Goal: Information Seeking & Learning: Find specific page/section

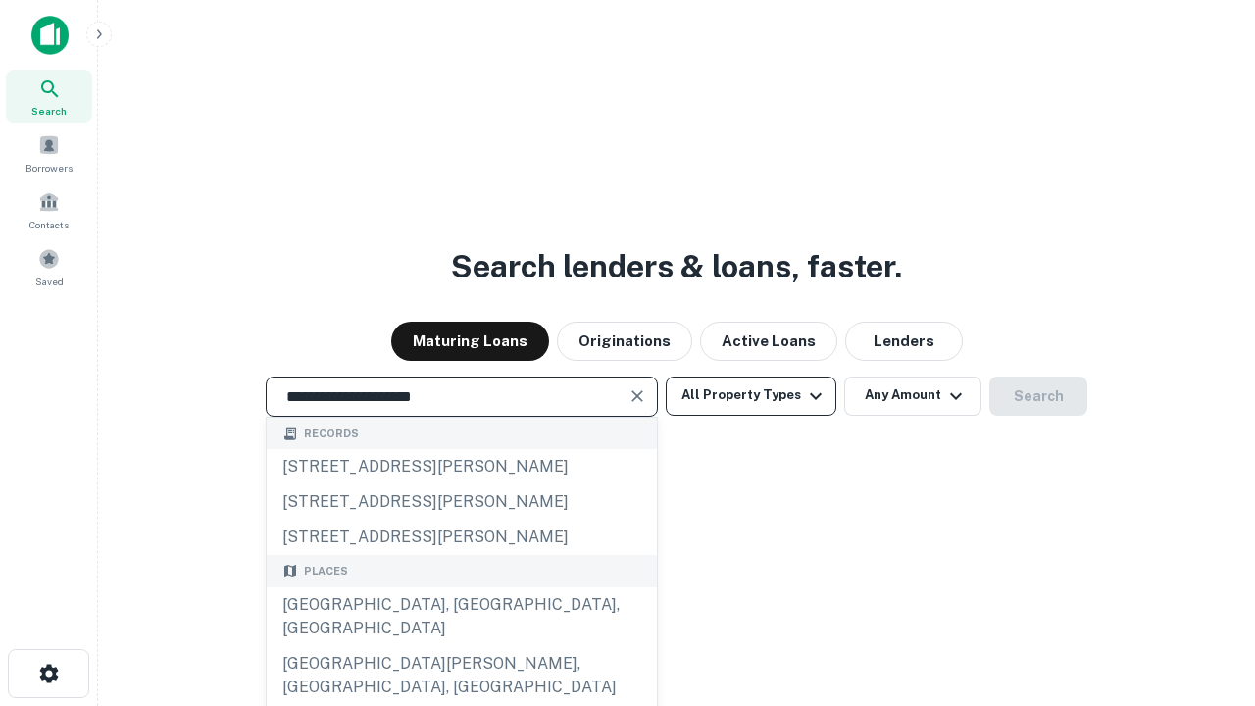
click at [461, 646] on div "[GEOGRAPHIC_DATA], [GEOGRAPHIC_DATA], [GEOGRAPHIC_DATA]" at bounding box center [462, 616] width 390 height 59
click at [751, 395] on button "All Property Types" at bounding box center [751, 396] width 171 height 39
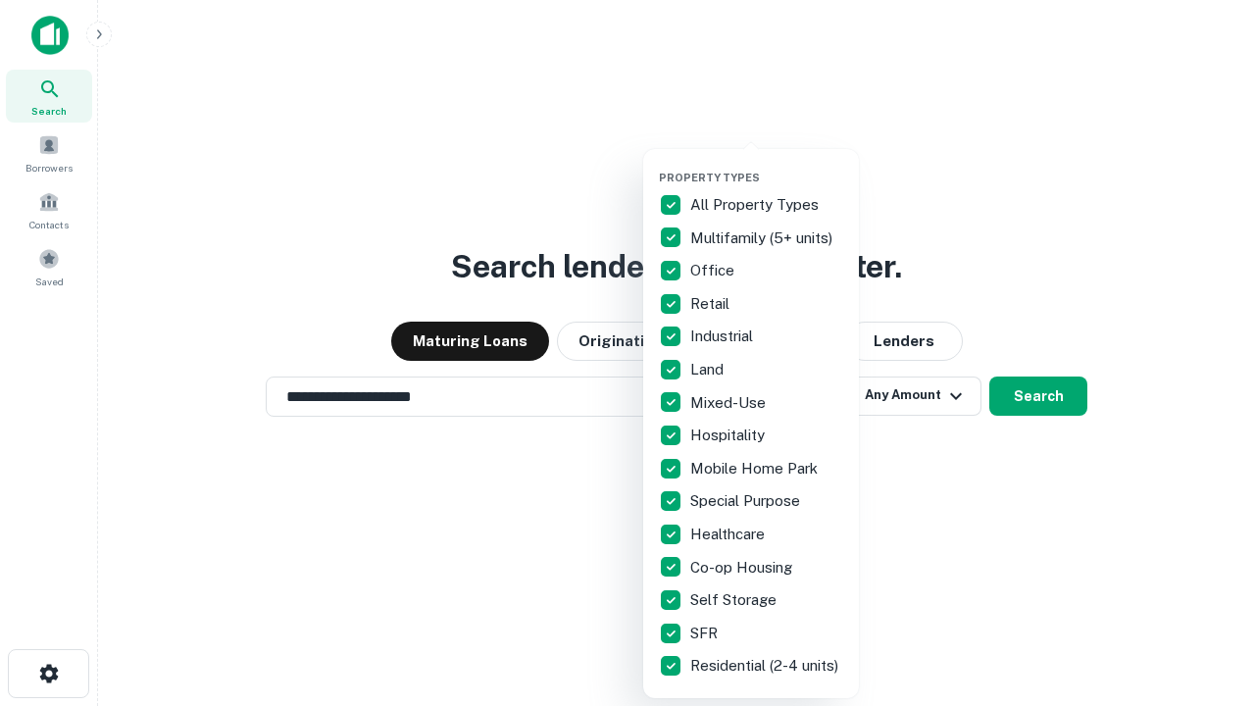
type input "**********"
click at [767, 165] on button "button" at bounding box center [767, 165] width 216 height 1
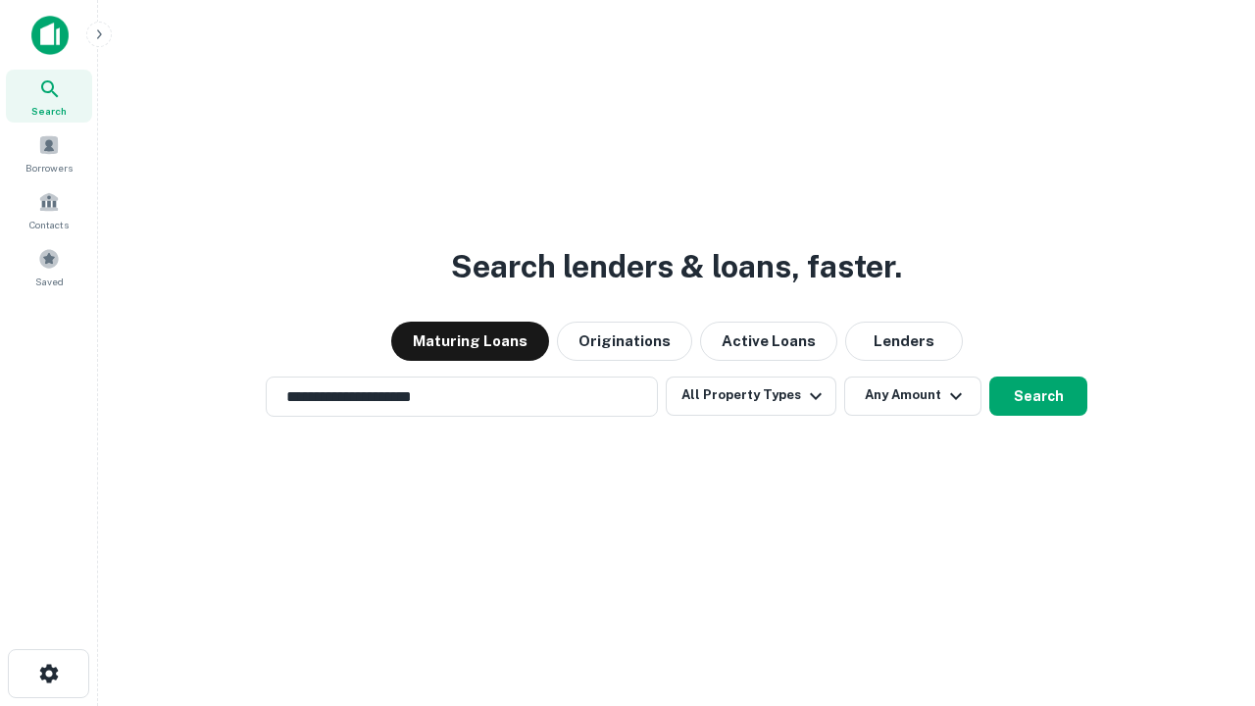
scroll to position [12, 236]
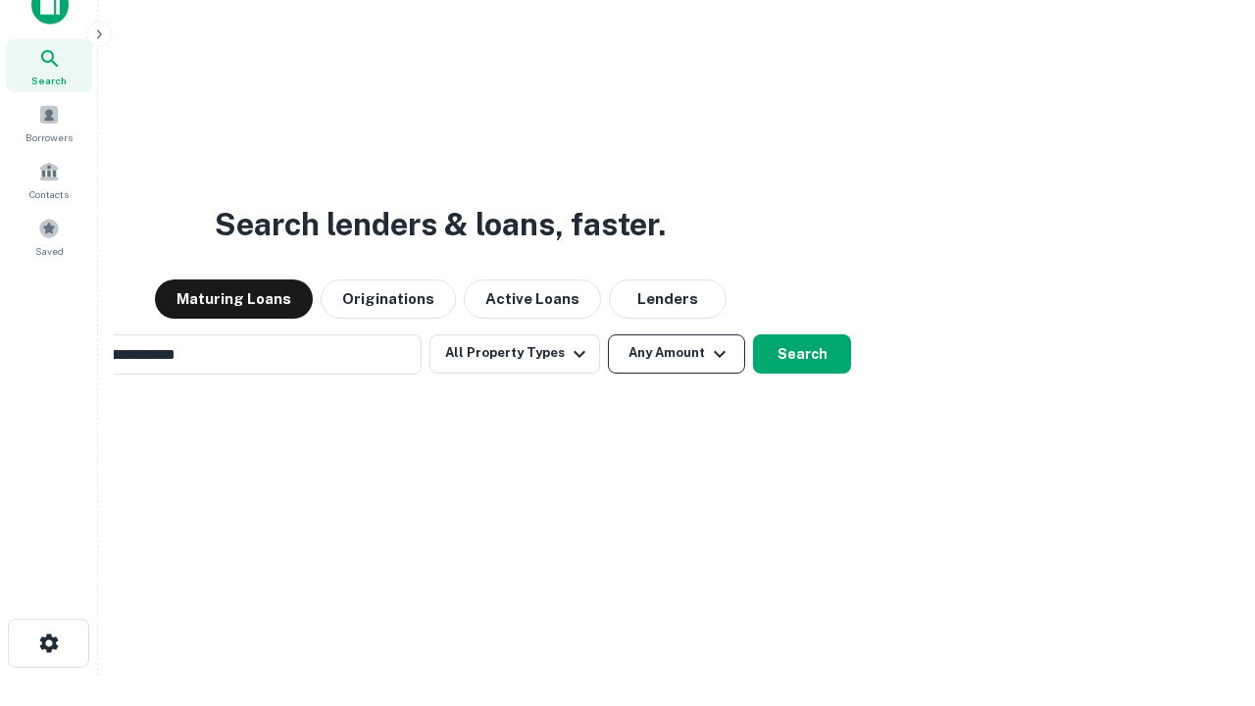
click at [608, 334] on button "Any Amount" at bounding box center [676, 353] width 137 height 39
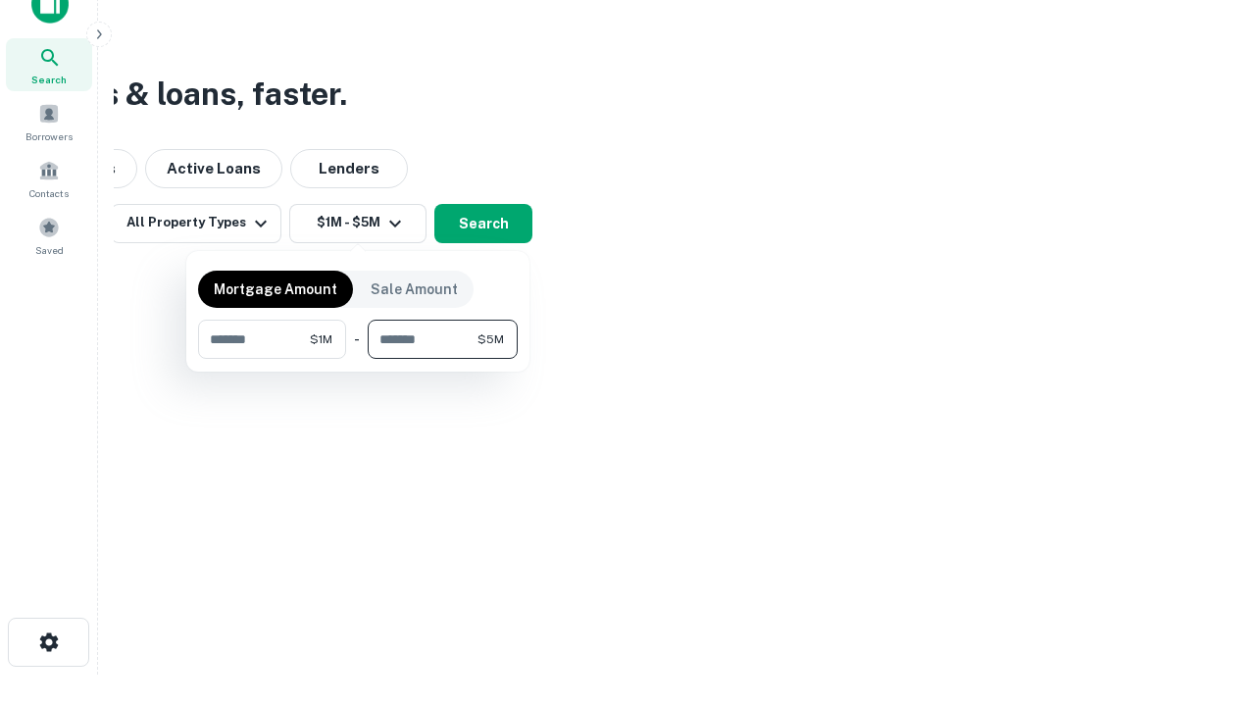
type input "*******"
click at [358, 359] on button "button" at bounding box center [358, 359] width 320 height 1
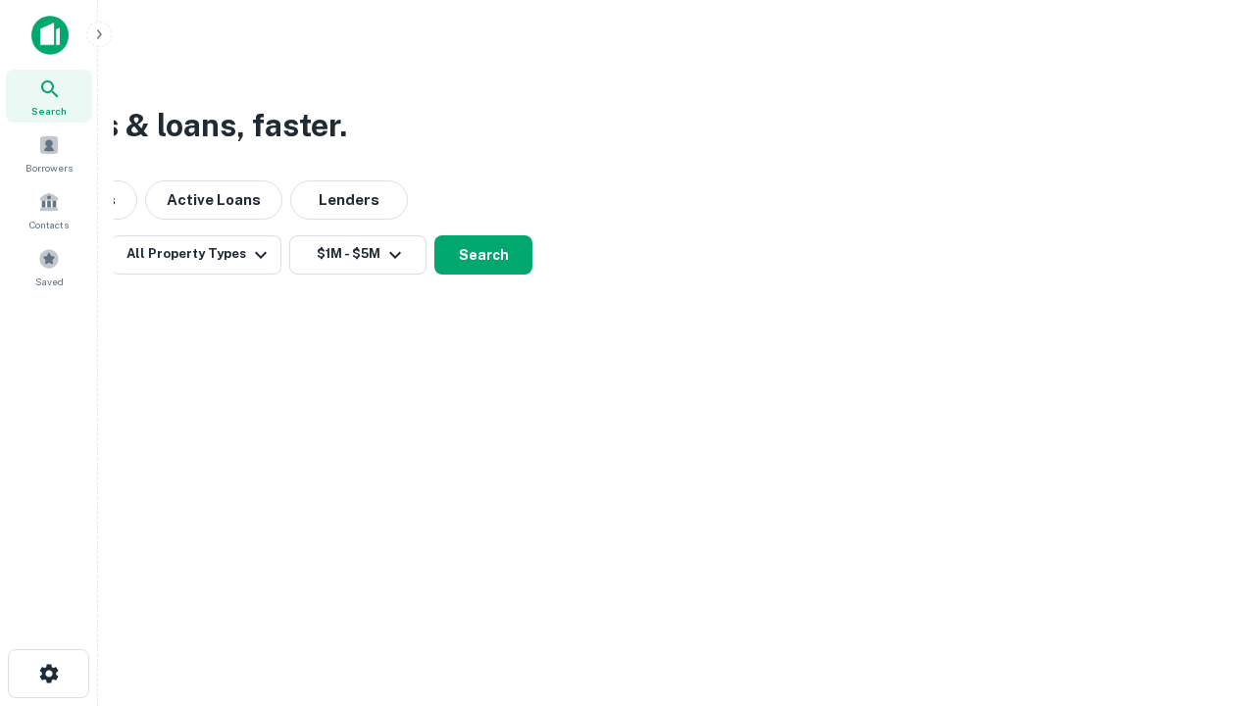
scroll to position [0, 0]
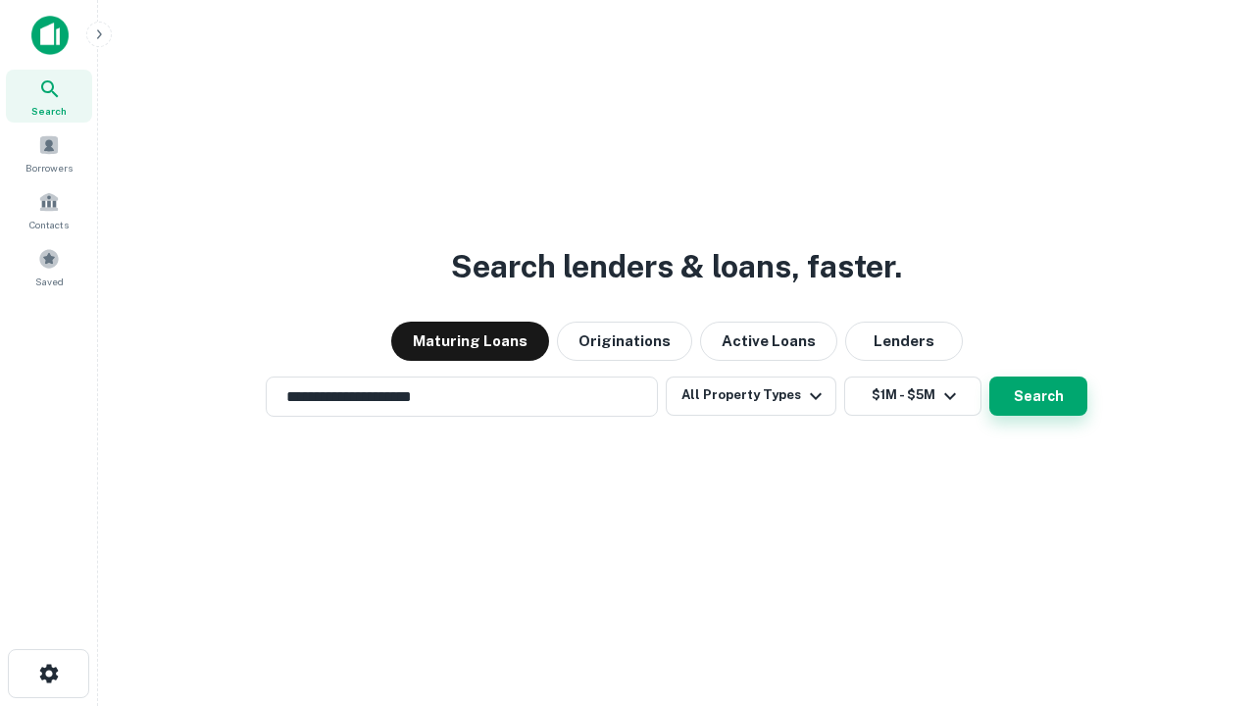
click at [989, 377] on button "Search" at bounding box center [1038, 396] width 98 height 39
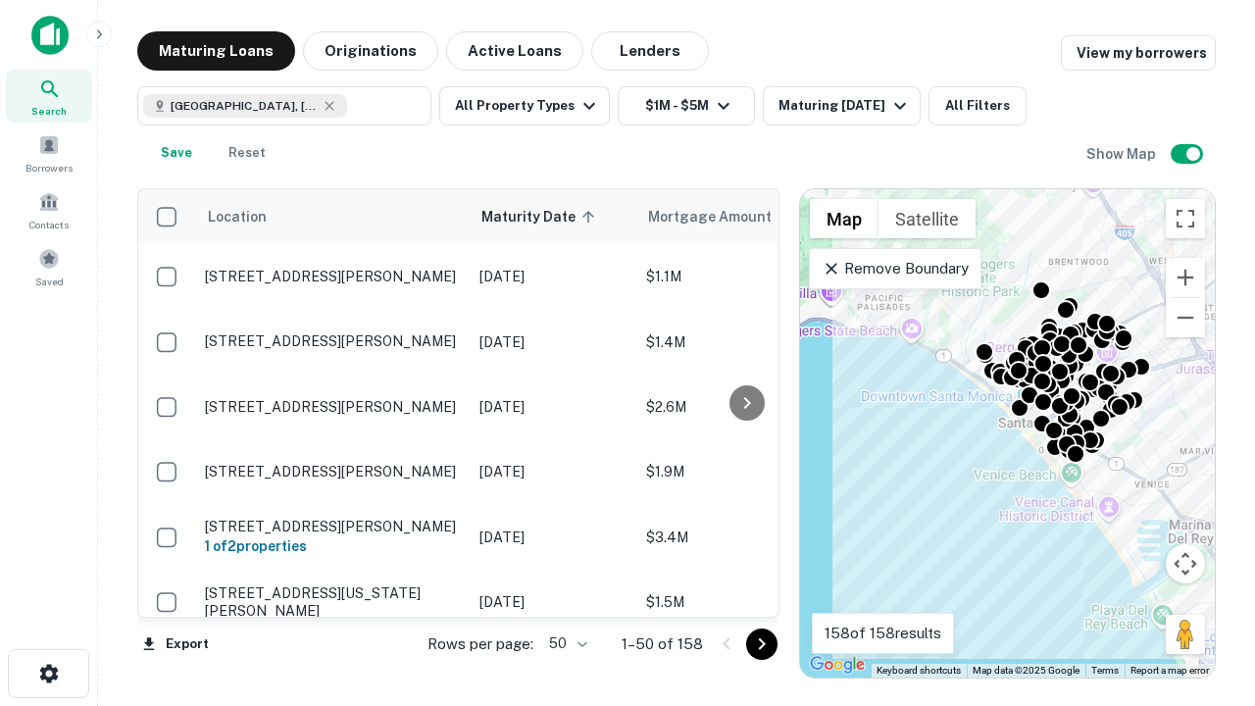
click at [565, 643] on body "Search Borrowers Contacts Saved Maturing Loans Originations Active Loans Lender…" at bounding box center [627, 353] width 1255 height 706
click at [566, 594] on li "25" at bounding box center [565, 594] width 57 height 35
click at [761, 643] on icon "Go to next page" at bounding box center [762, 644] width 24 height 24
